Goal: Task Accomplishment & Management: Complete application form

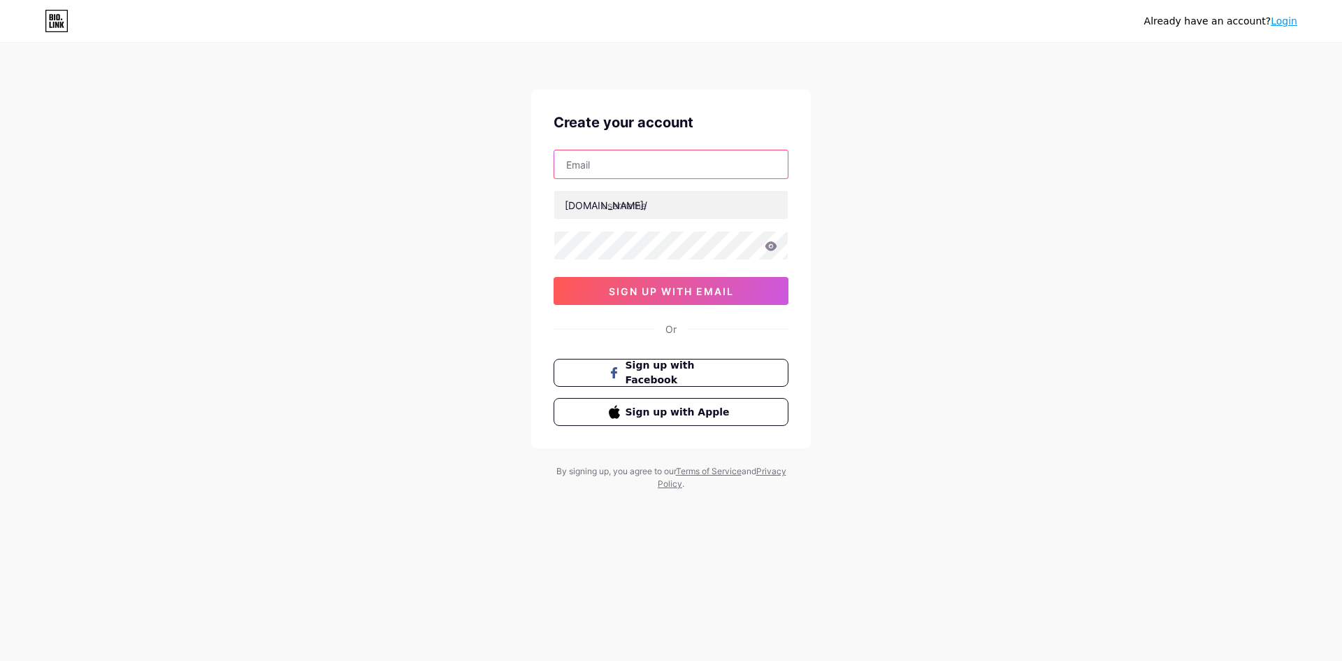
click at [675, 165] on input "text" at bounding box center [670, 164] width 233 height 28
type input "icamas231up@gmail.com"
click at [637, 216] on input "text" at bounding box center [670, 205] width 233 height 28
type input "asustotortpterbaik"
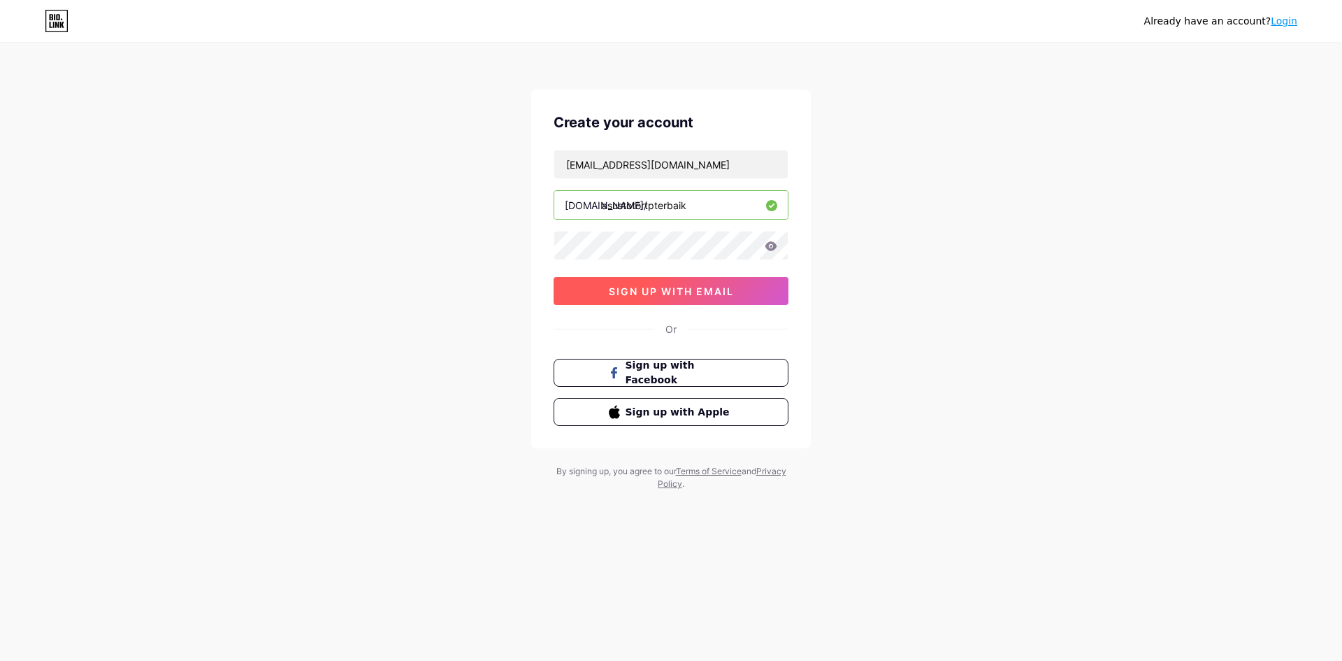
click at [674, 291] on span "sign up with email" at bounding box center [671, 291] width 125 height 12
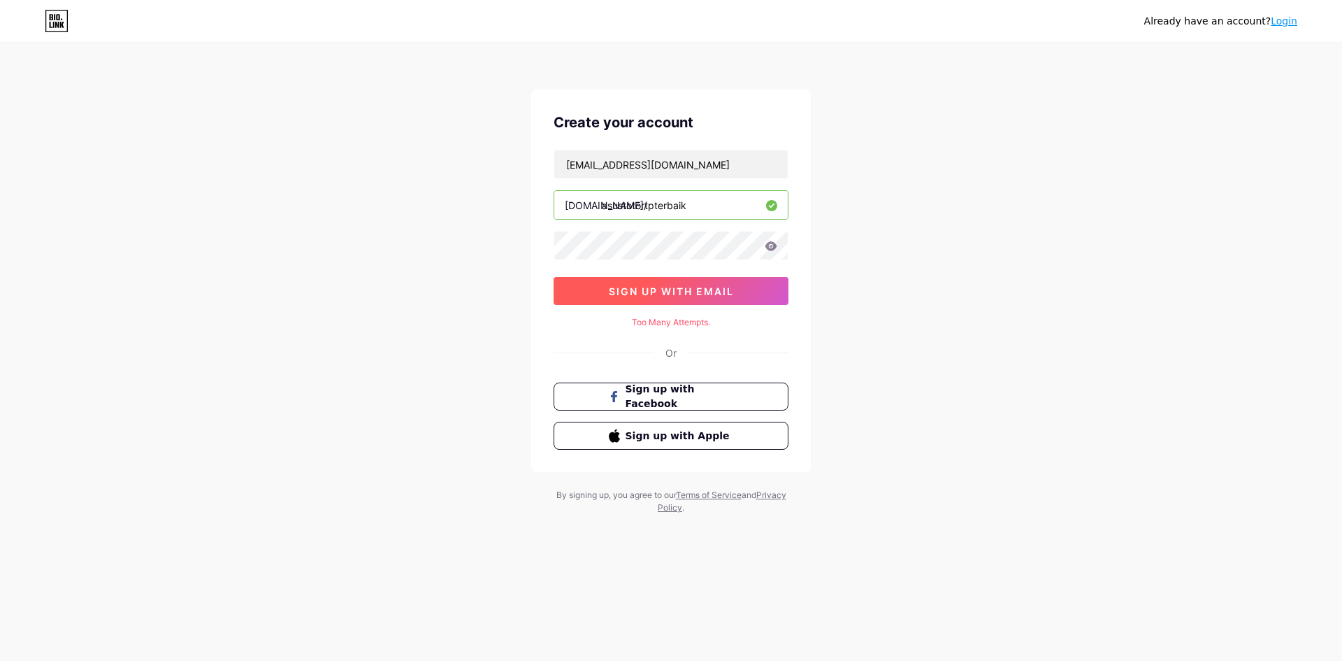
click at [674, 291] on span "sign up with email" at bounding box center [671, 291] width 125 height 12
click at [672, 295] on span "sign up with email" at bounding box center [671, 291] width 125 height 12
click at [0, 0] on span at bounding box center [0, 0] width 0 height 0
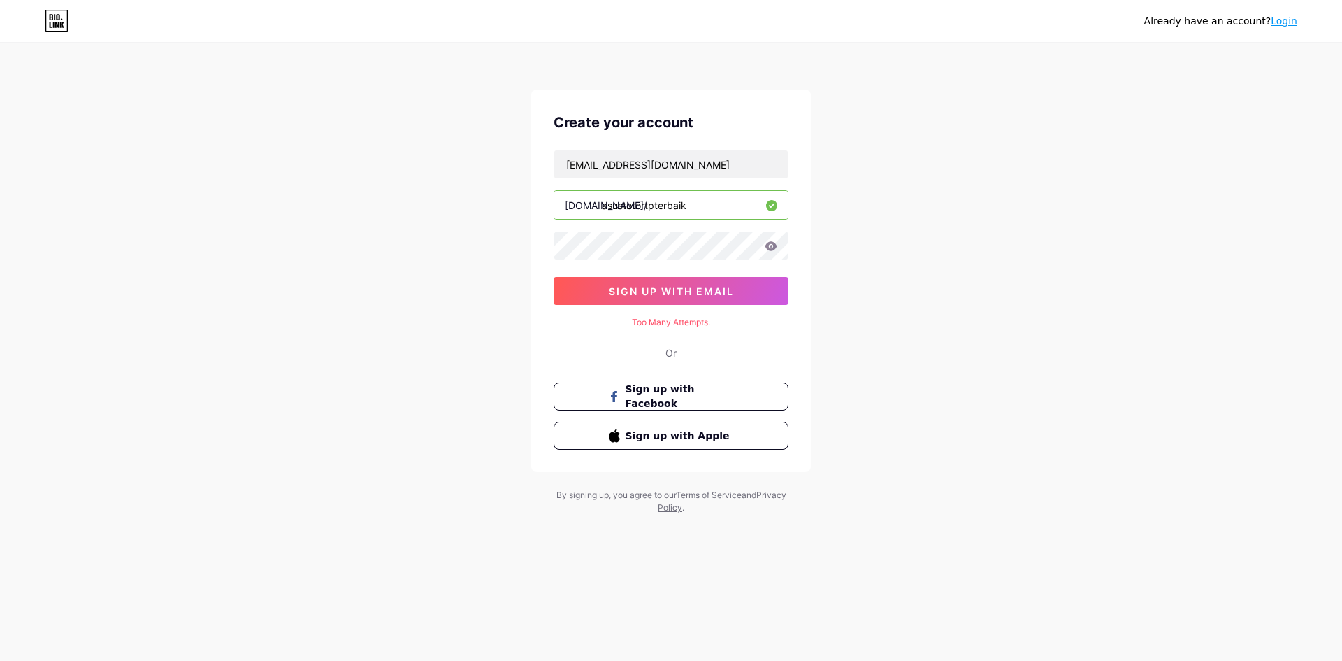
click at [1292, 22] on link "Login" at bounding box center [1284, 20] width 27 height 11
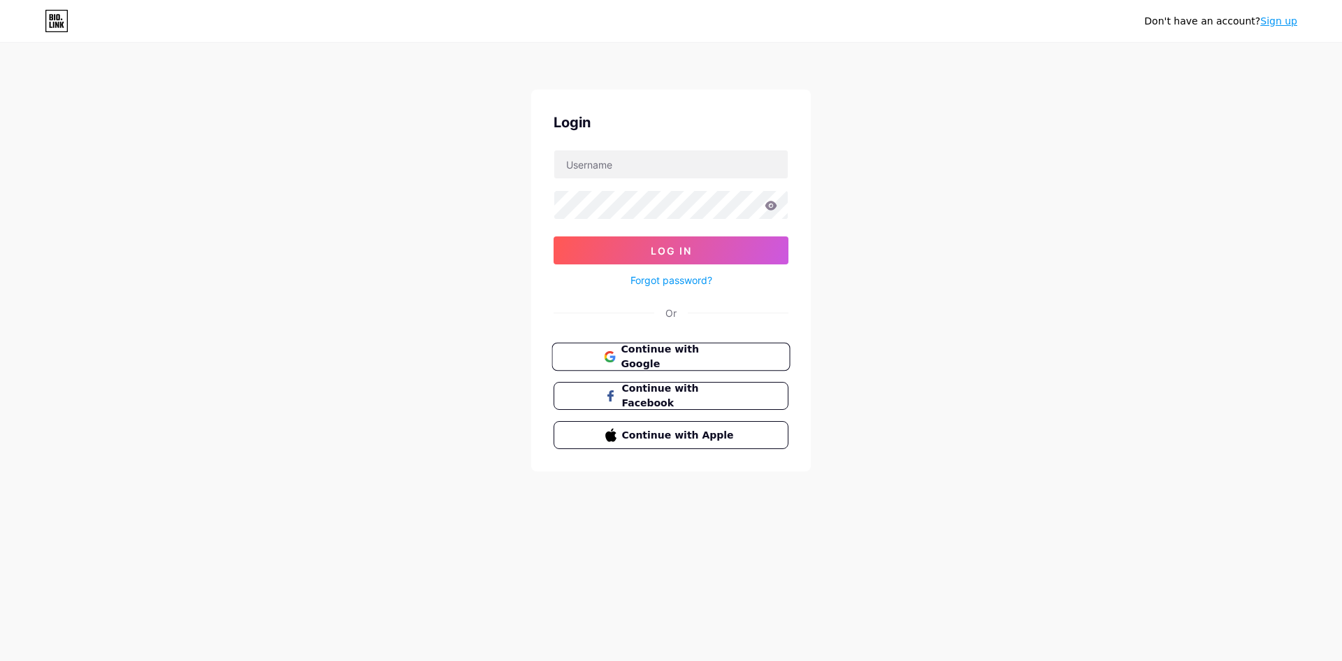
click at [649, 359] on span "Continue with Google" at bounding box center [679, 357] width 117 height 30
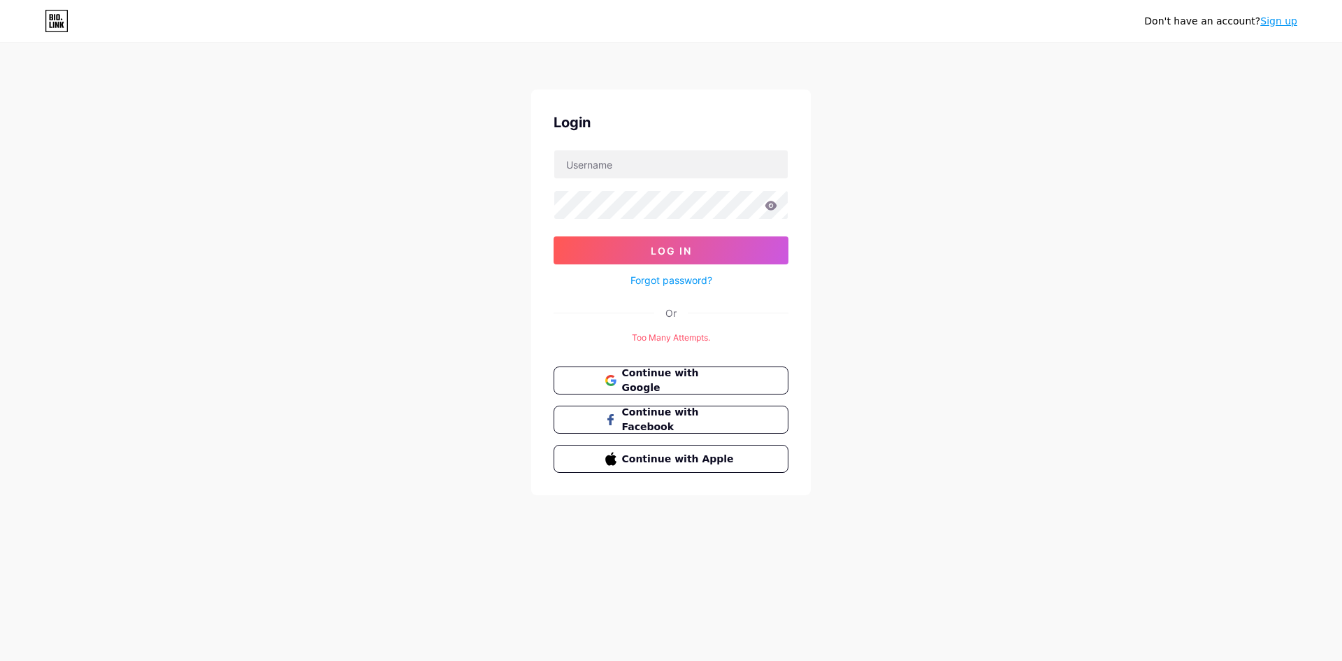
click at [853, 118] on div "Don't have an account? Sign up Login Log In Forgot password? Or Too Many Attemp…" at bounding box center [671, 270] width 1342 height 540
